Goal: Task Accomplishment & Management: Manage account settings

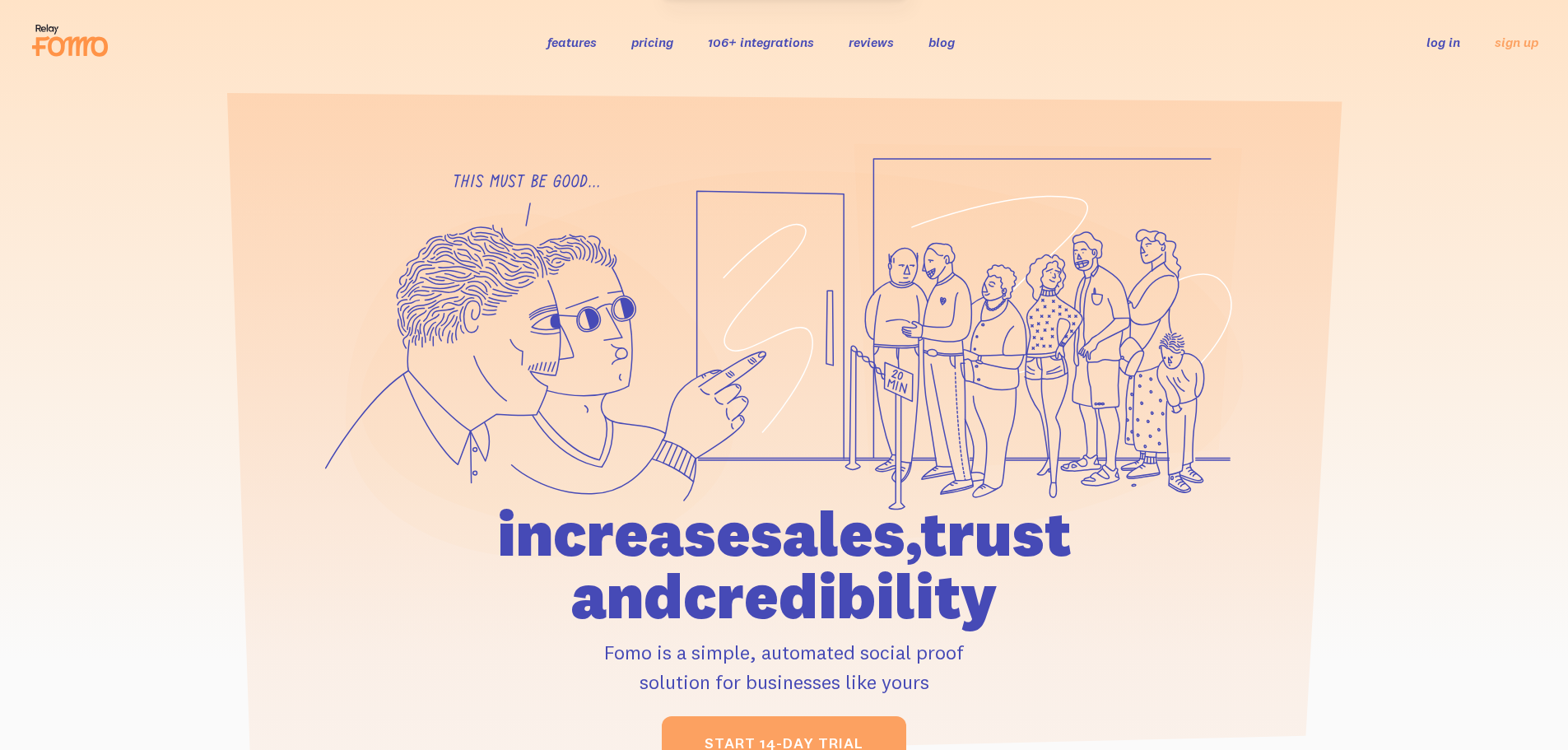
click at [1445, 46] on link "log in" at bounding box center [1443, 42] width 34 height 16
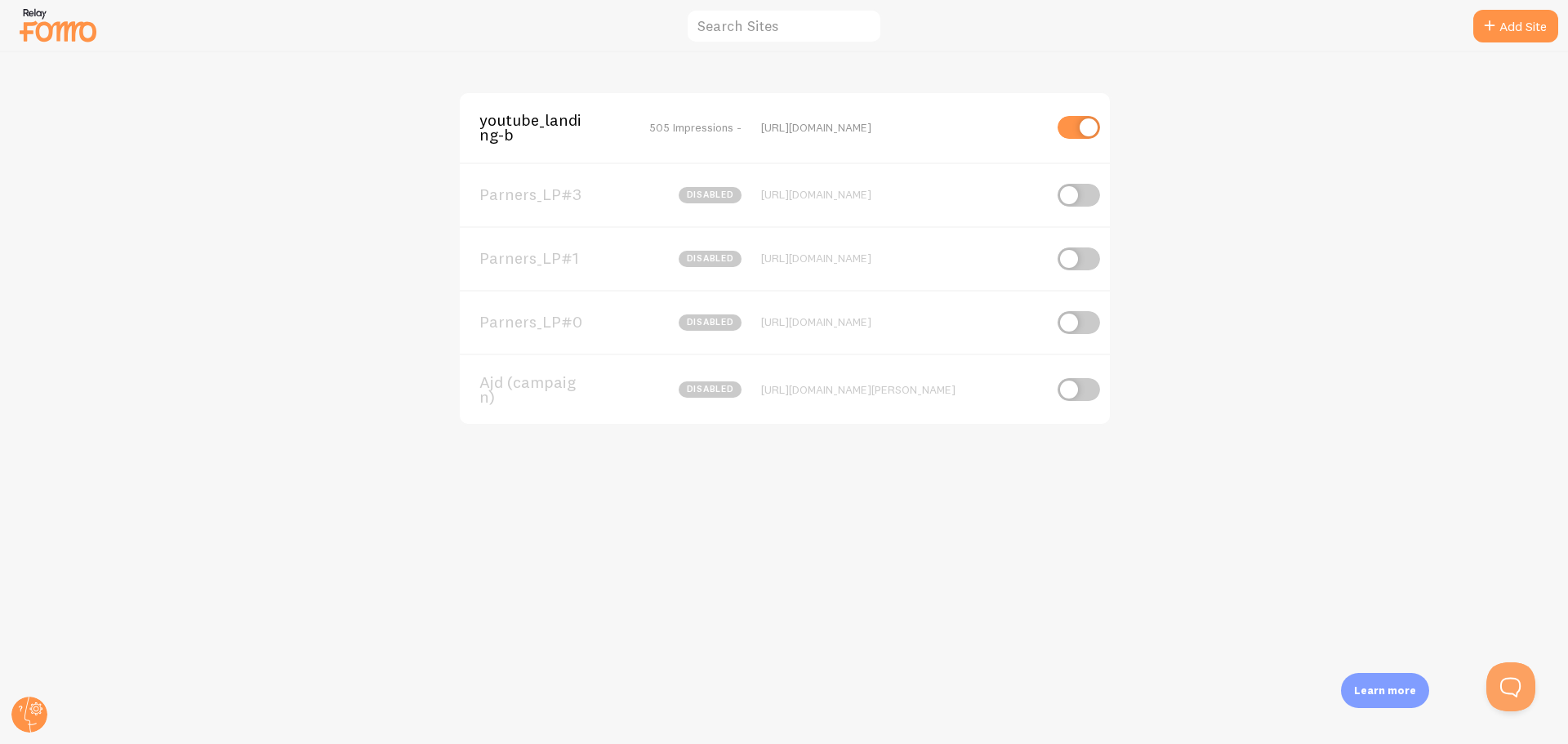
click at [532, 134] on span "youtube_landing-b" at bounding box center [545, 128] width 131 height 31
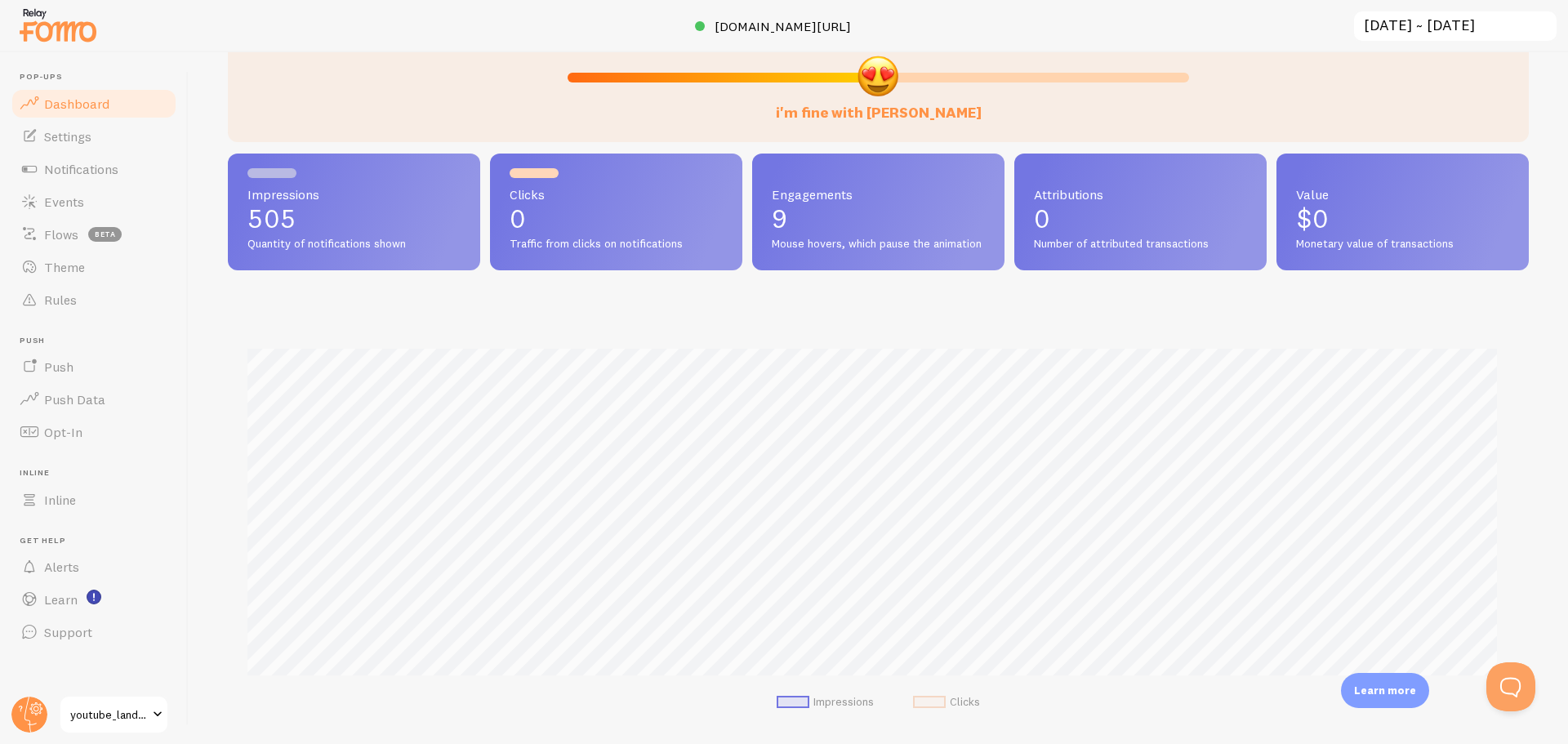
scroll to position [245, 0]
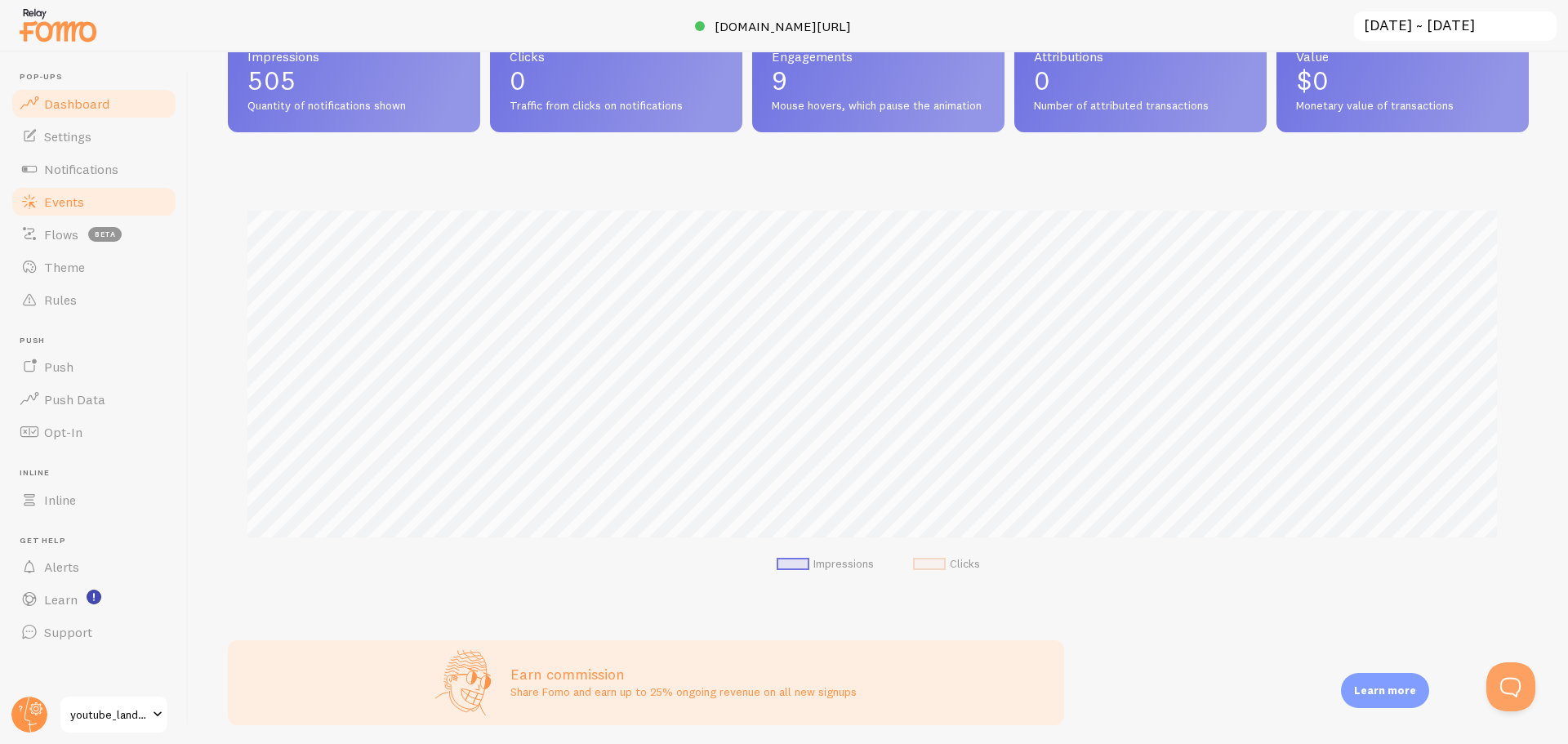
click at [92, 204] on link "Events" at bounding box center [94, 202] width 169 height 33
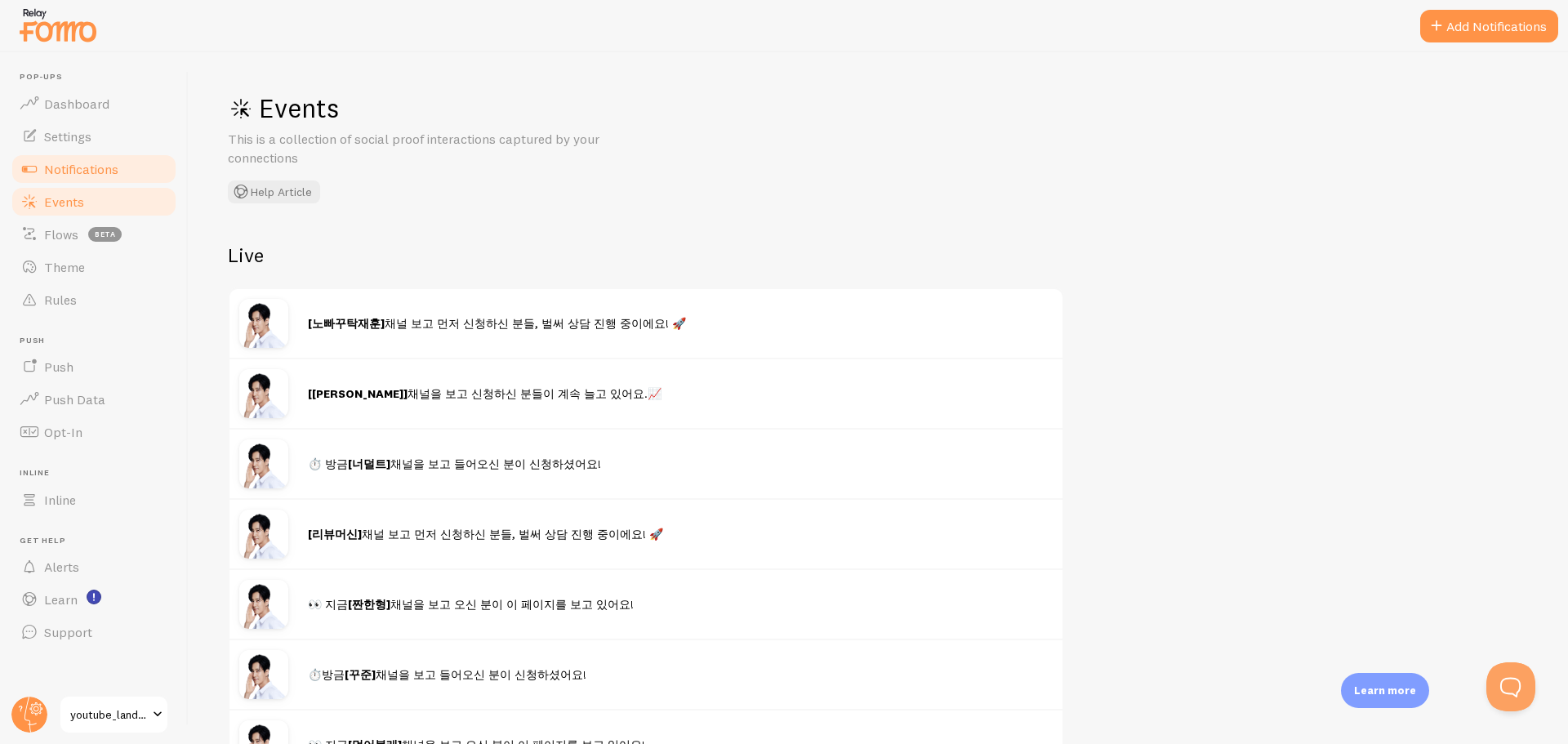
click at [83, 167] on span "Notifications" at bounding box center [81, 169] width 75 height 16
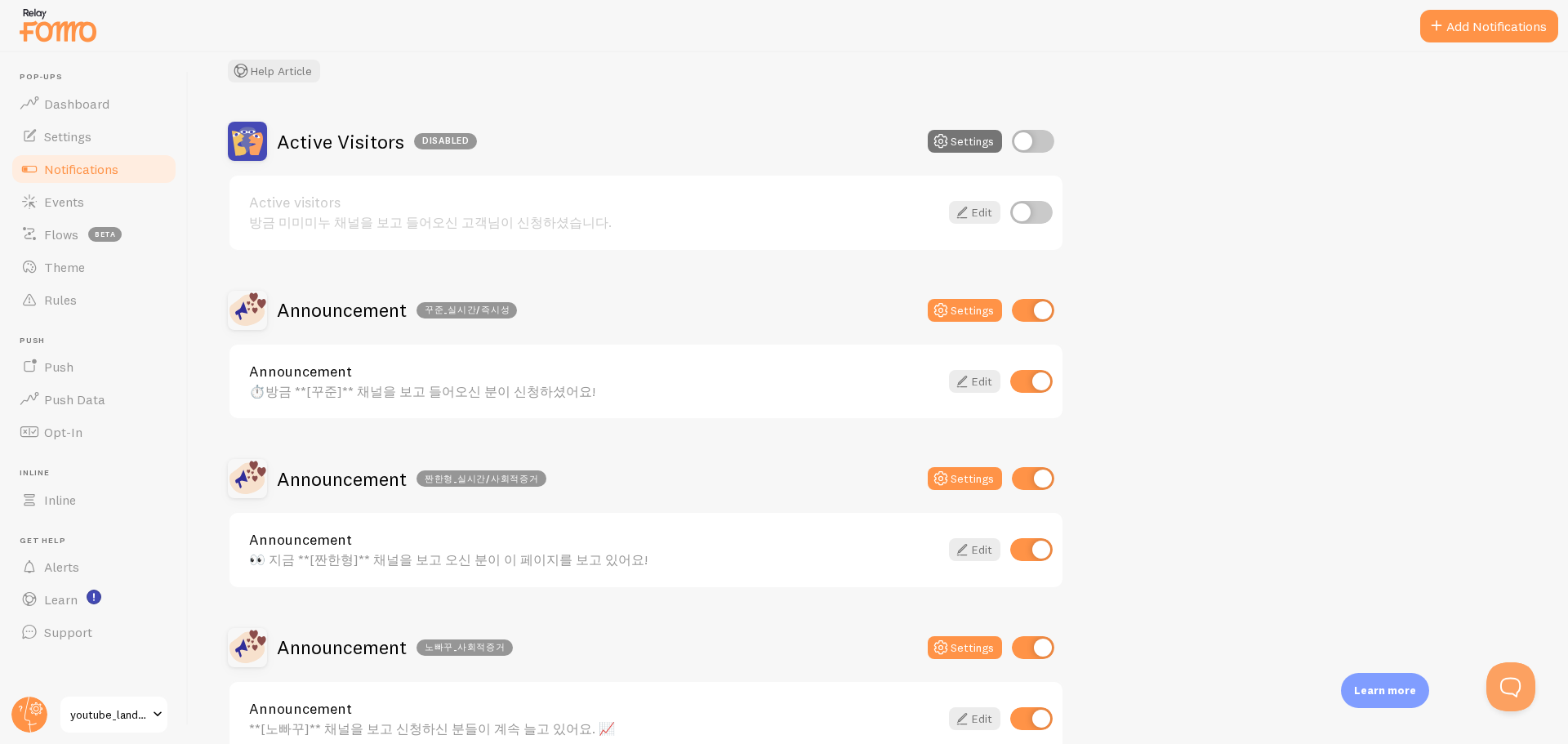
scroll to position [74, 0]
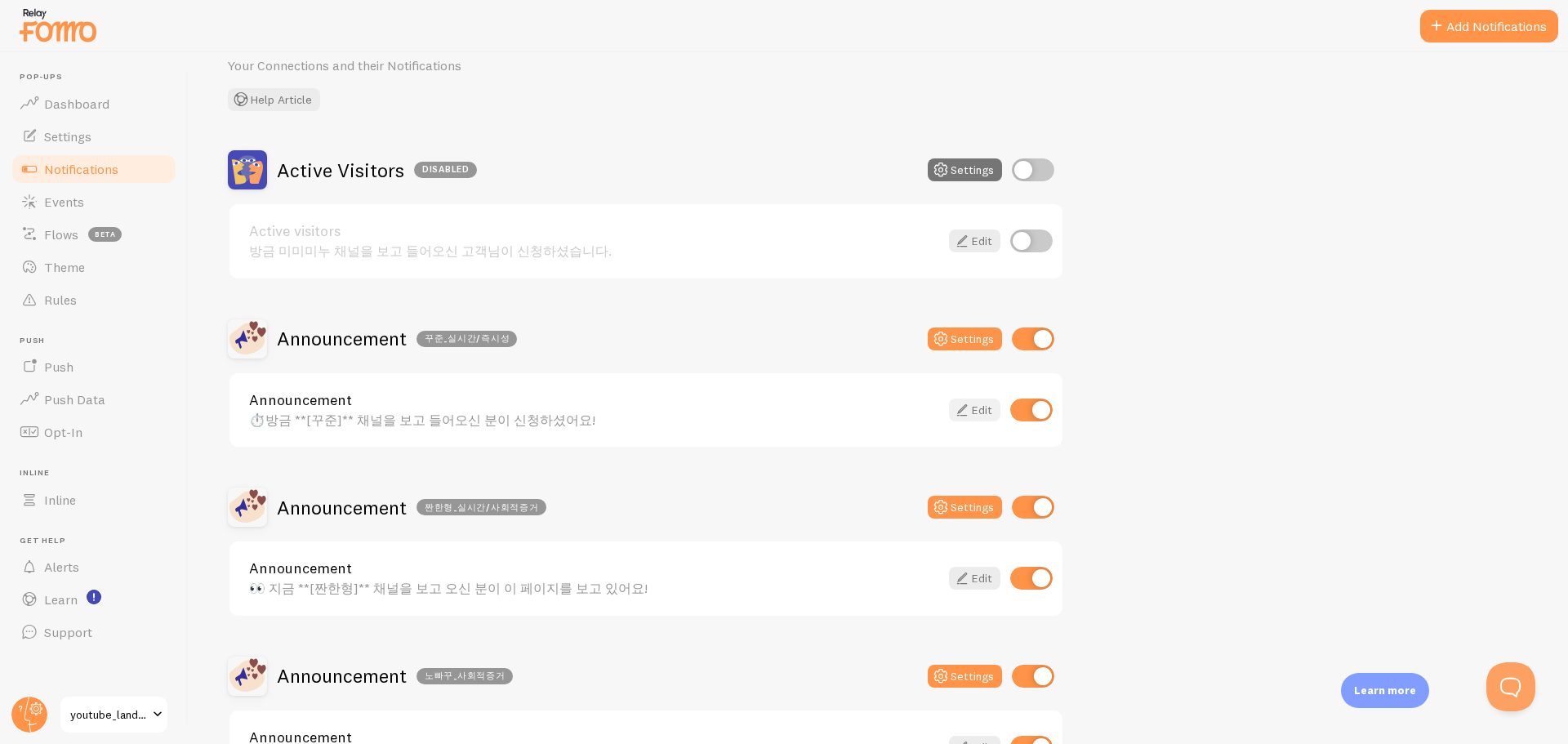
click at [978, 411] on link "Edit" at bounding box center [974, 409] width 52 height 23
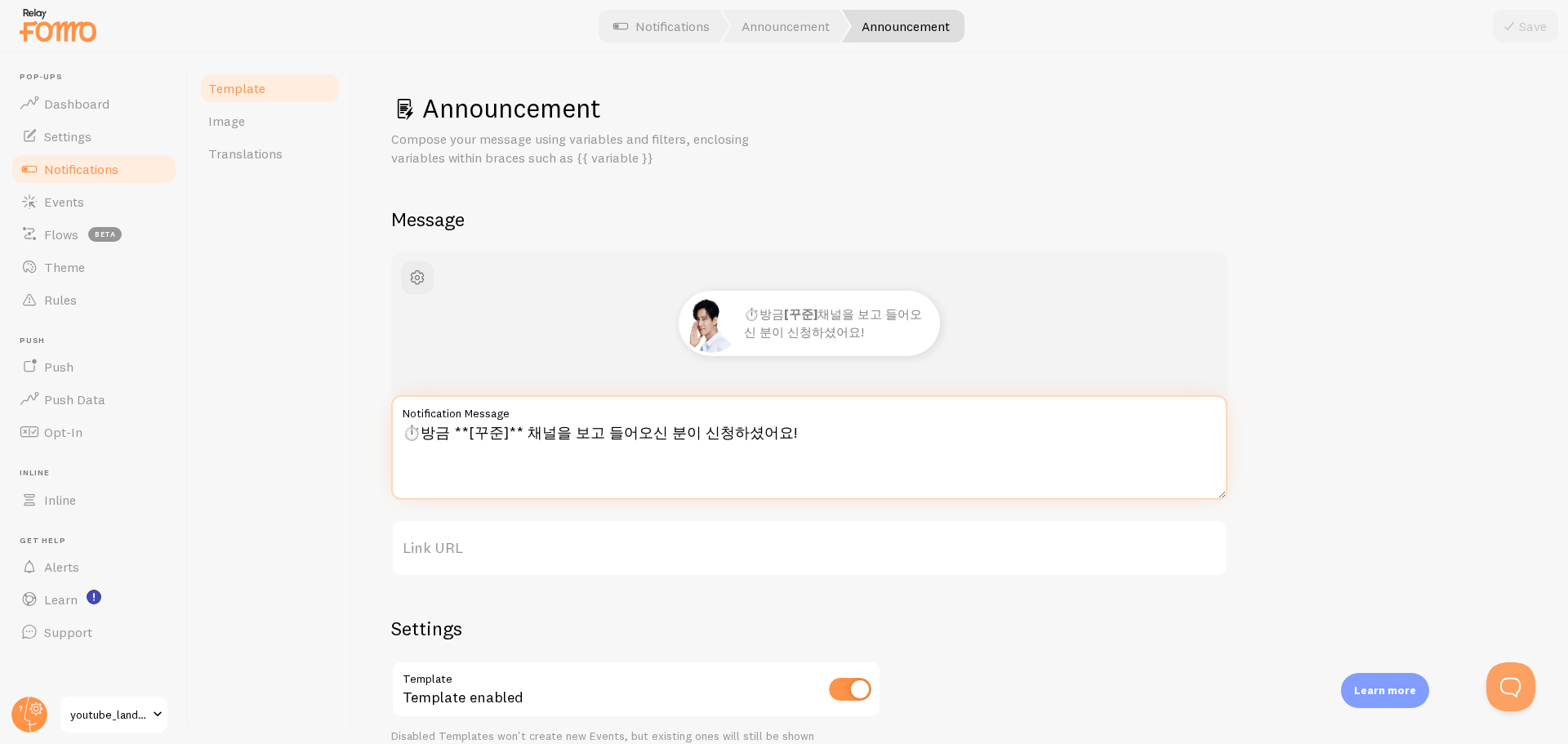
click at [500, 426] on textarea "⏱️방금 **[꾸준]** 채널을 보고 들어오신 분이 신청하셨어요!" at bounding box center [809, 447] width 836 height 104
type textarea "⏱️방금 **[테크몽]** 채널을 보고 들어오신 분이 신청하셨어요!"
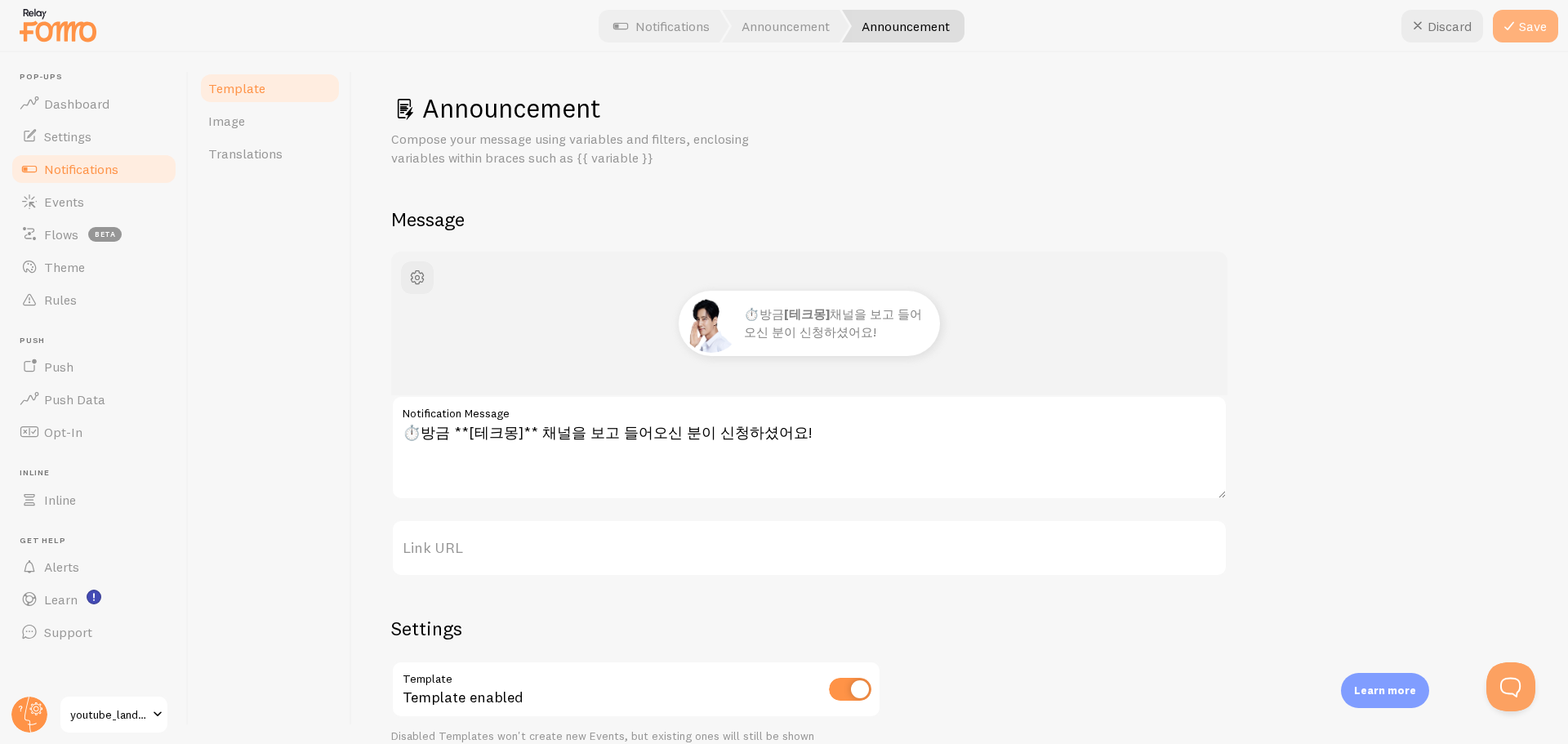
click at [1527, 17] on button "Save" at bounding box center [1525, 26] width 65 height 33
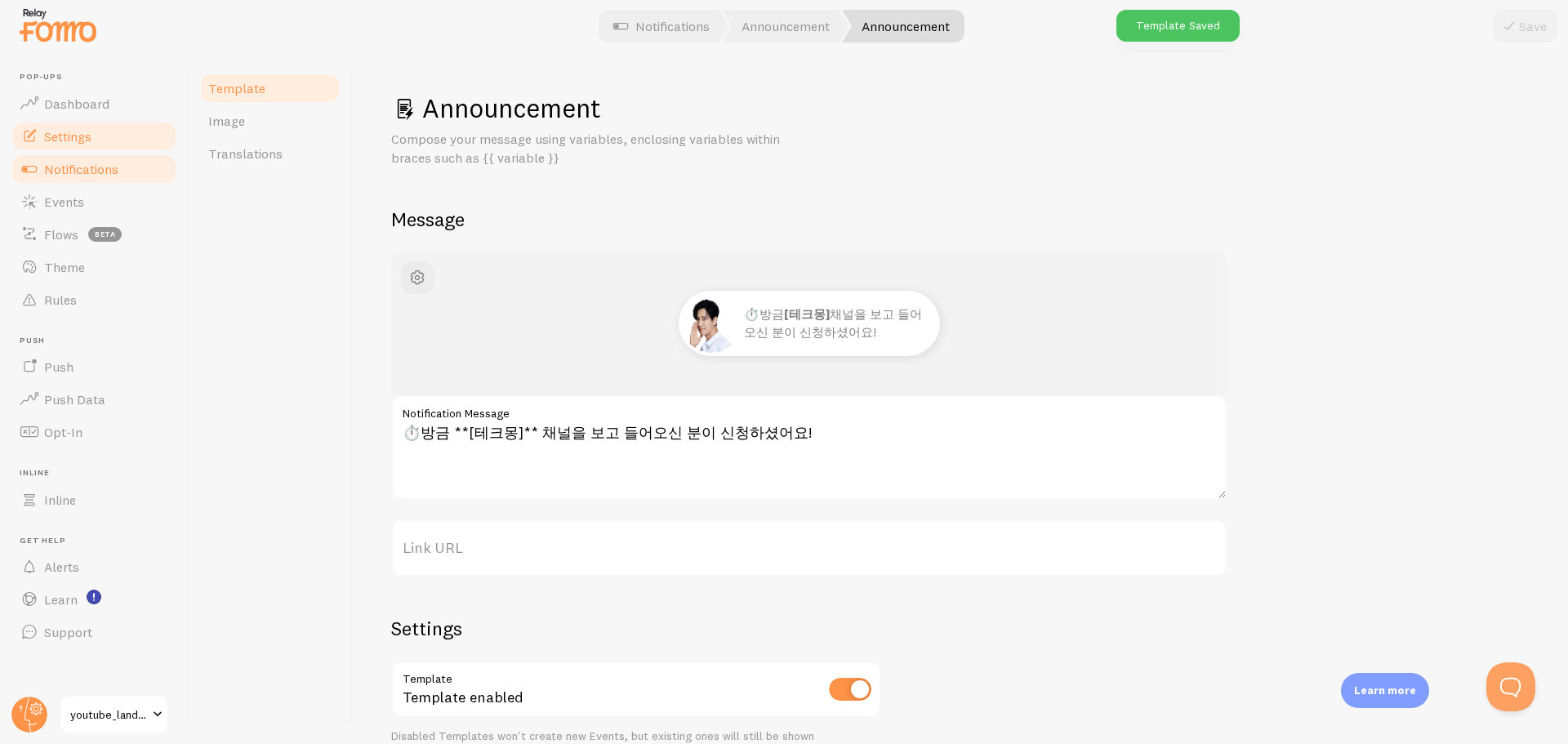
click at [101, 139] on link "Settings" at bounding box center [94, 136] width 169 height 33
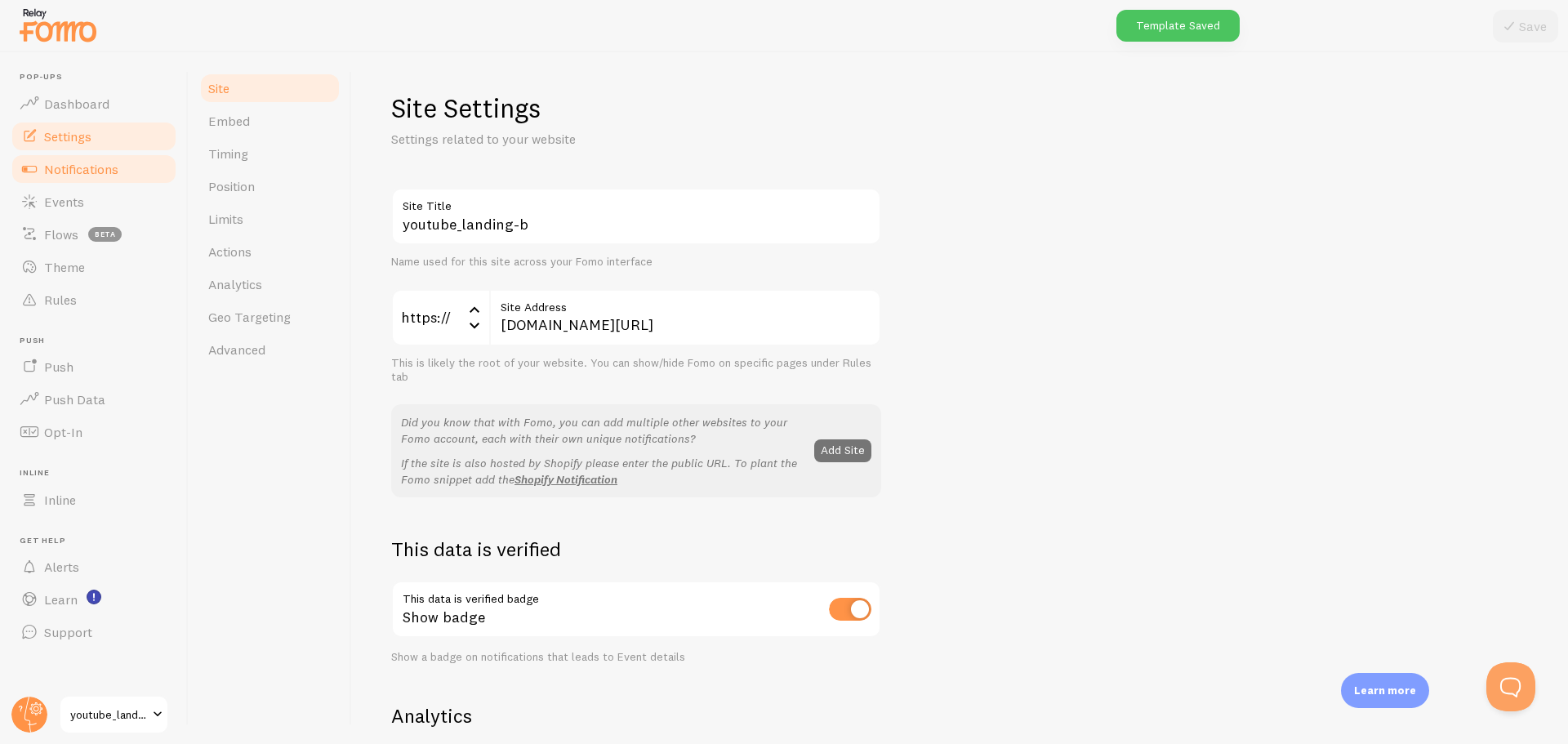
click at [63, 165] on span "Notifications" at bounding box center [81, 169] width 75 height 16
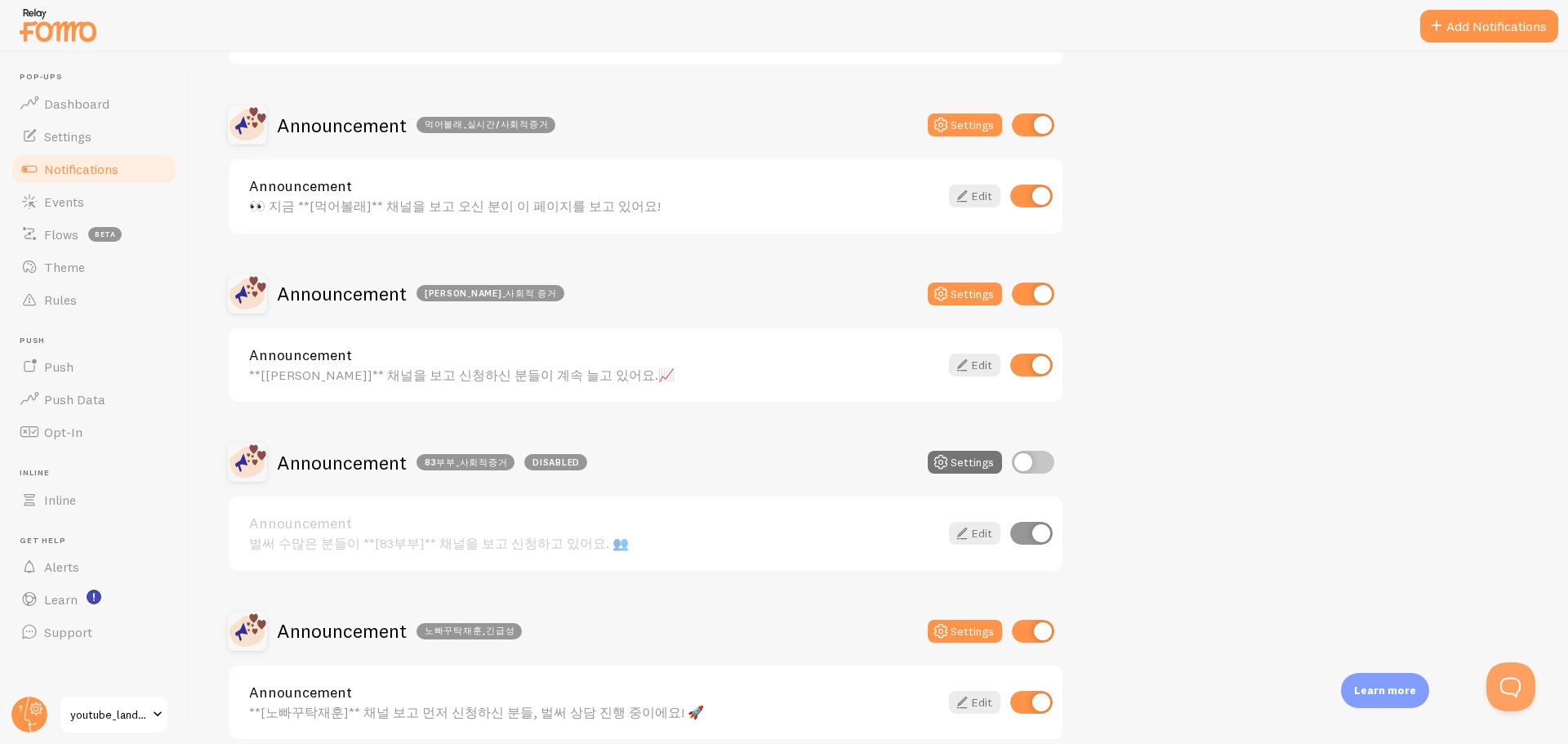
scroll to position [1307, 0]
